Goal: Transaction & Acquisition: Purchase product/service

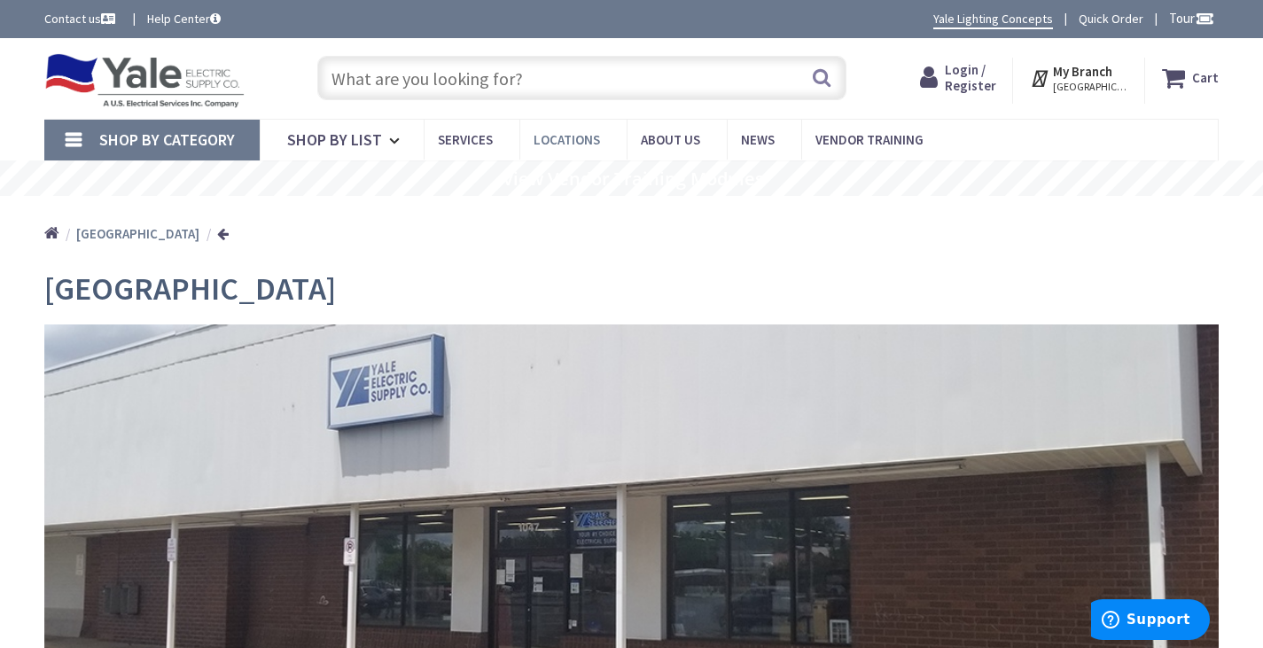
click at [565, 148] on link "Locations" at bounding box center [572, 140] width 107 height 40
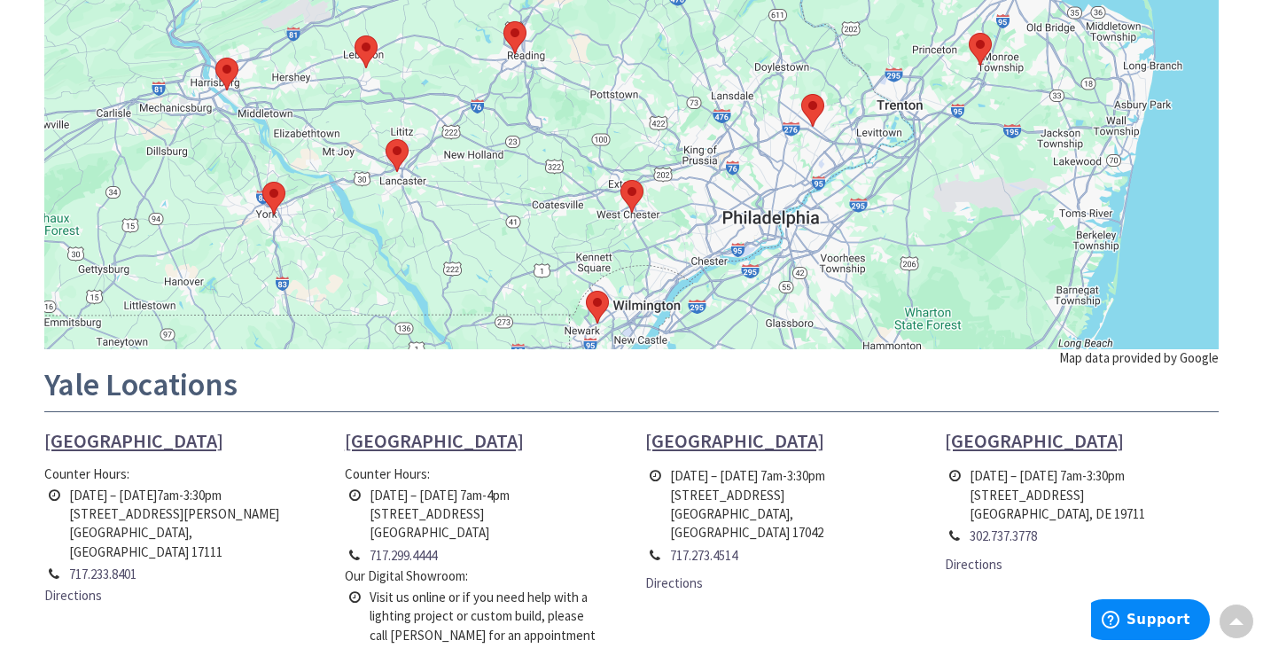
scroll to position [831, 0]
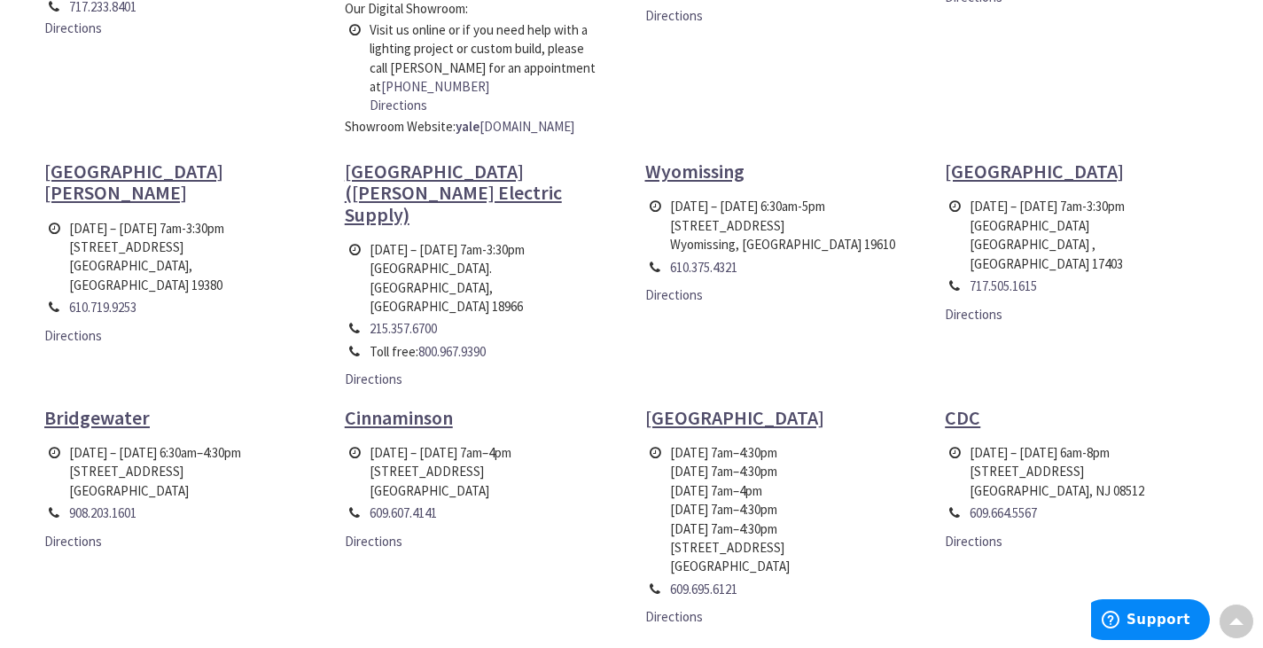
click at [984, 305] on link "Directions" at bounding box center [974, 314] width 58 height 19
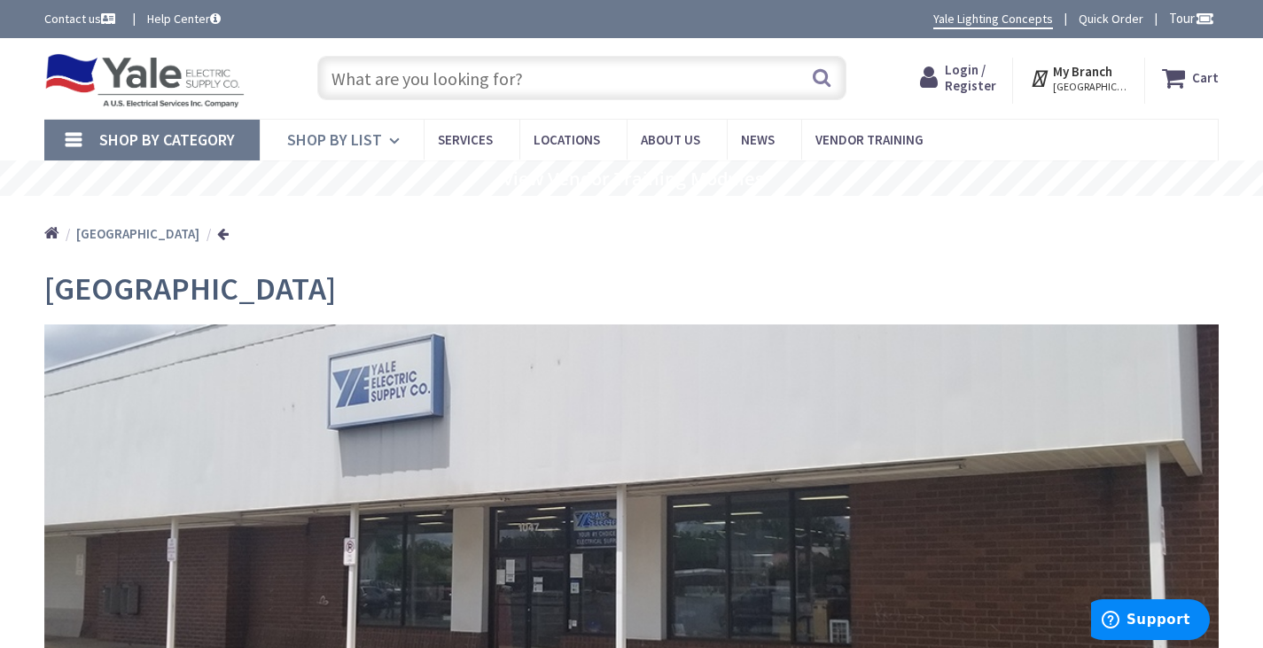
click at [395, 140] on icon at bounding box center [397, 140] width 17 height 39
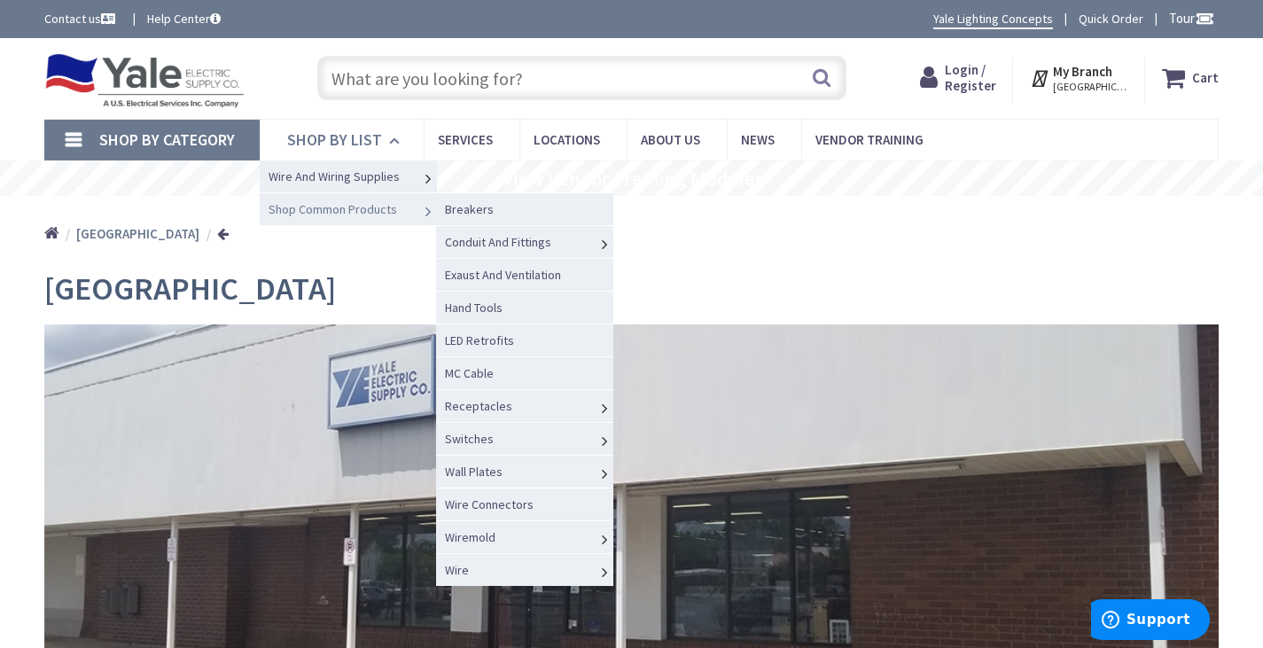
click at [425, 215] on icon at bounding box center [428, 211] width 18 height 39
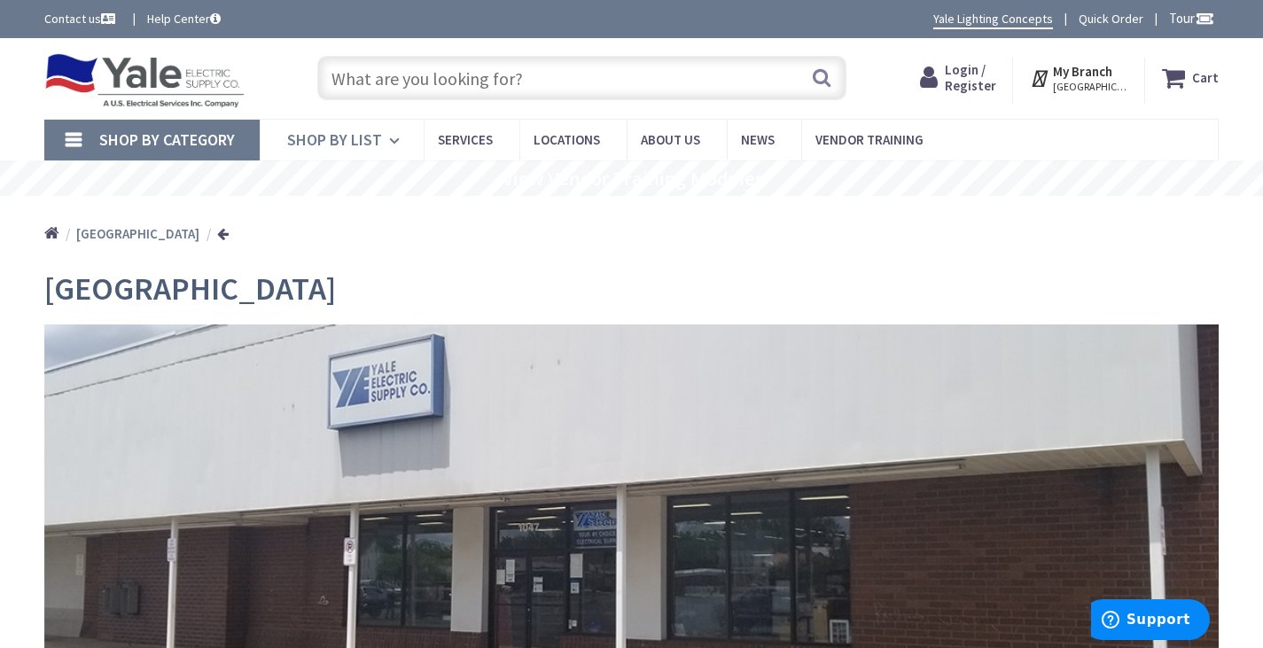
click at [375, 150] on link "Shop By List" at bounding box center [342, 140] width 164 height 41
click at [392, 141] on icon at bounding box center [397, 140] width 17 height 39
click at [397, 147] on icon at bounding box center [397, 140] width 17 height 39
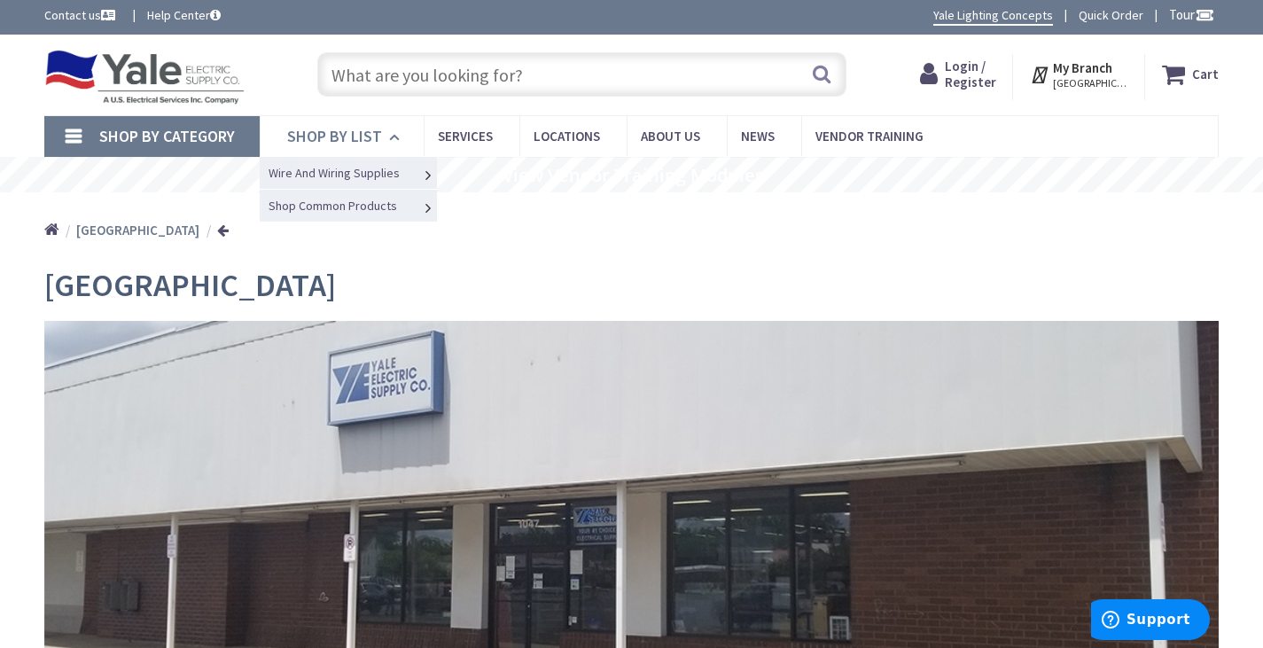
scroll to position [4, 0]
click at [341, 74] on input "text" at bounding box center [581, 74] width 529 height 44
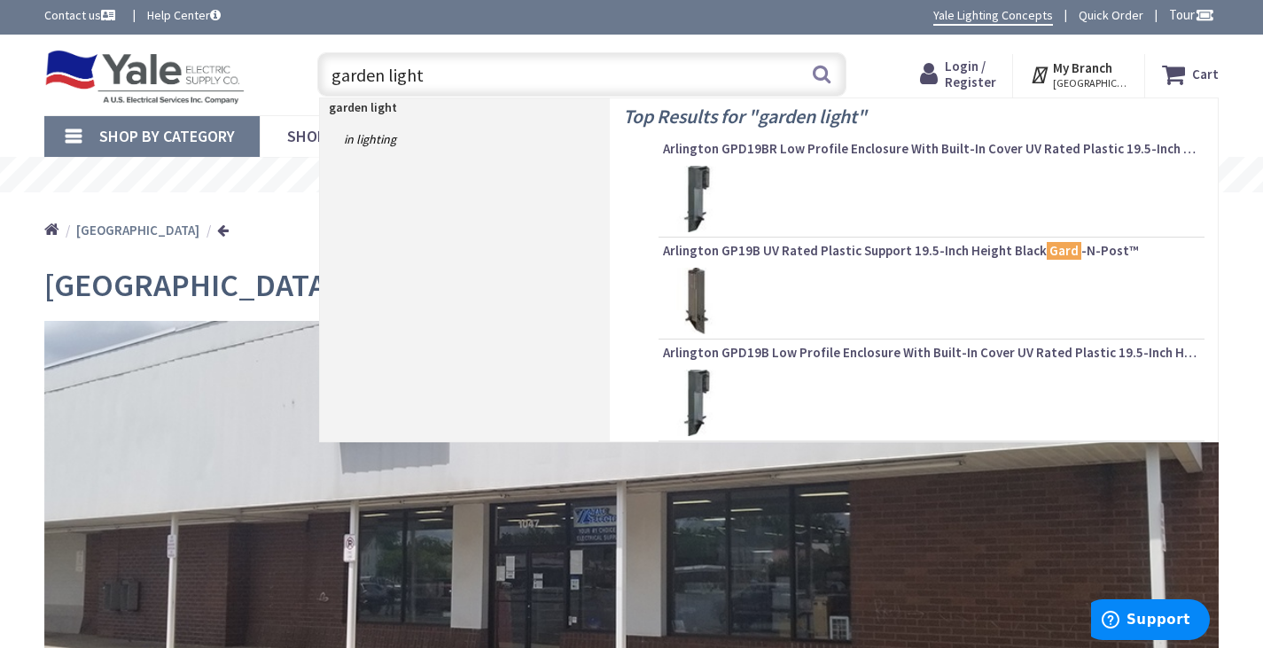
type input "garden lights"
